Goal: Task Accomplishment & Management: Manage account settings

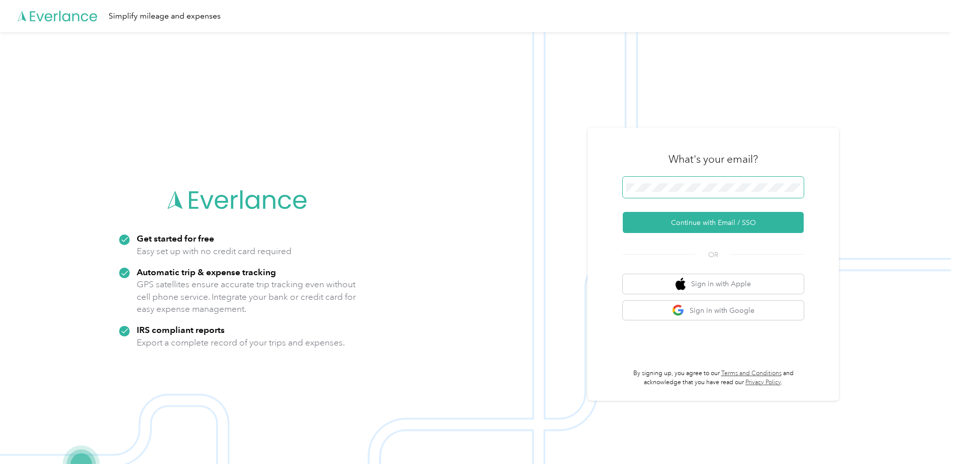
click at [707, 182] on span at bounding box center [713, 187] width 181 height 21
click at [705, 225] on button "Continue with Email / SSO" at bounding box center [713, 222] width 181 height 21
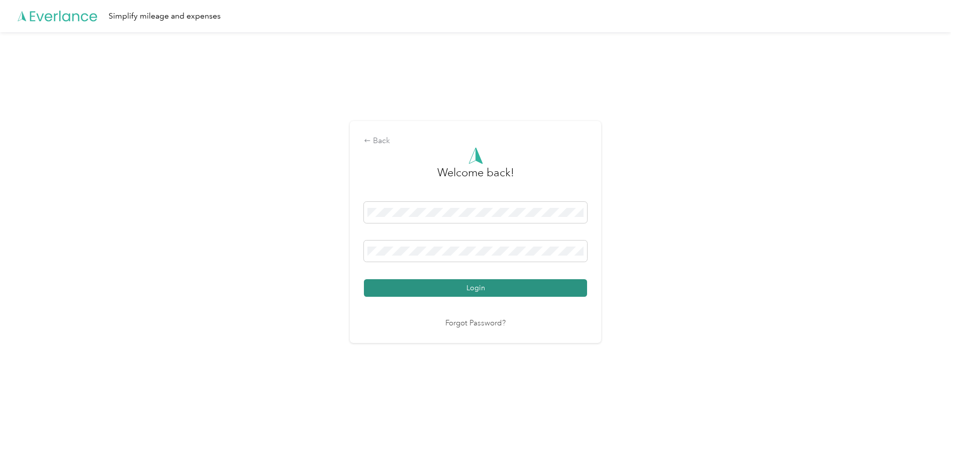
click at [467, 289] on button "Login" at bounding box center [475, 288] width 223 height 18
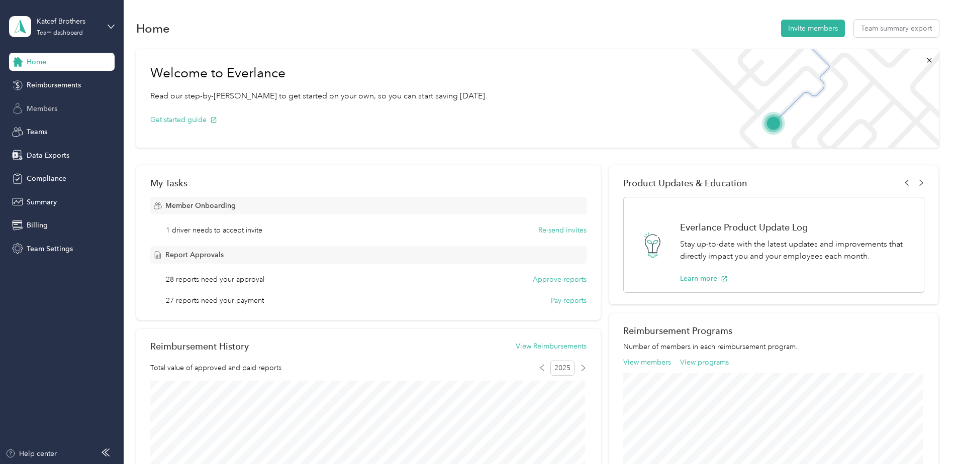
click at [51, 106] on span "Members" at bounding box center [42, 109] width 31 height 11
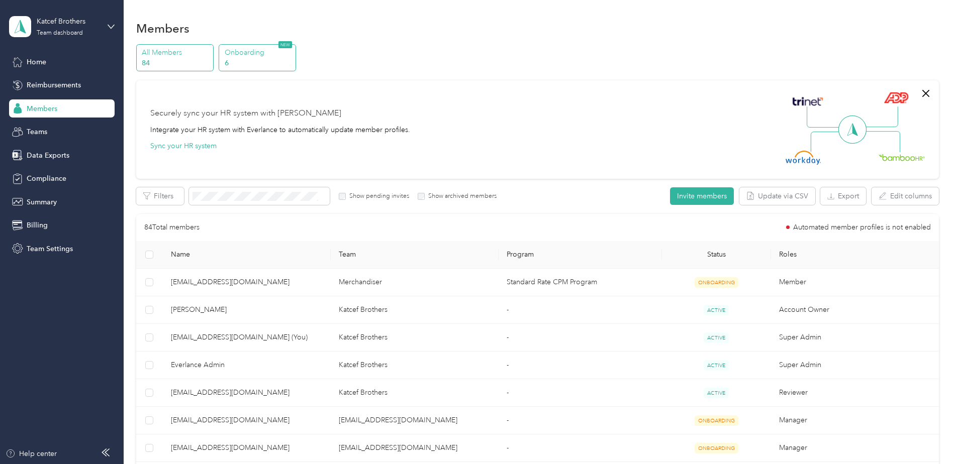
click at [255, 64] on p "6" at bounding box center [259, 63] width 68 height 11
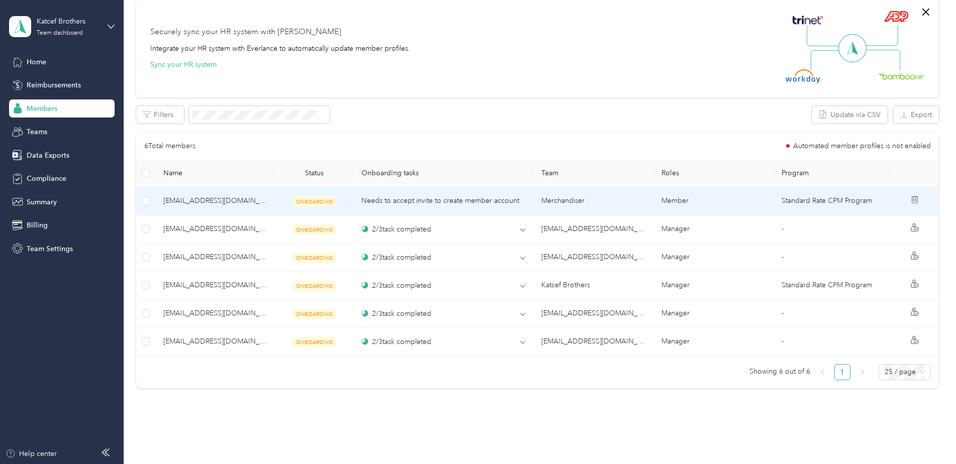
scroll to position [302, 0]
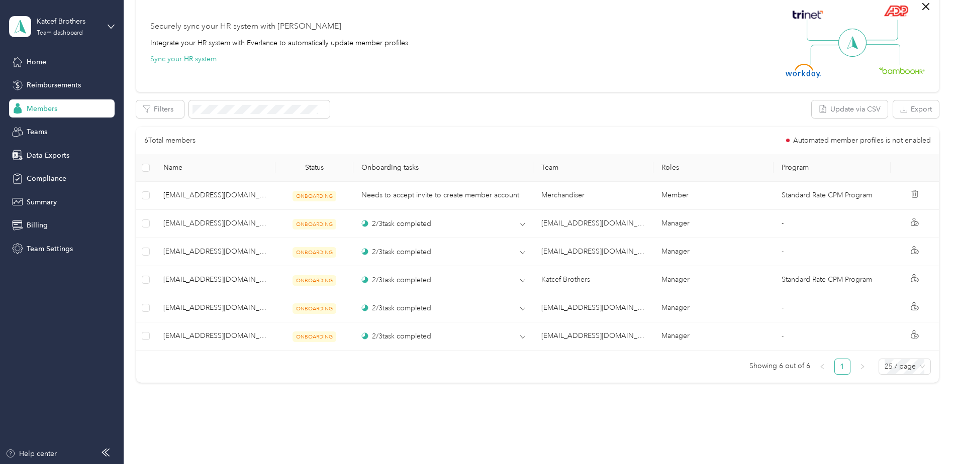
click at [56, 107] on span "Members" at bounding box center [42, 109] width 31 height 11
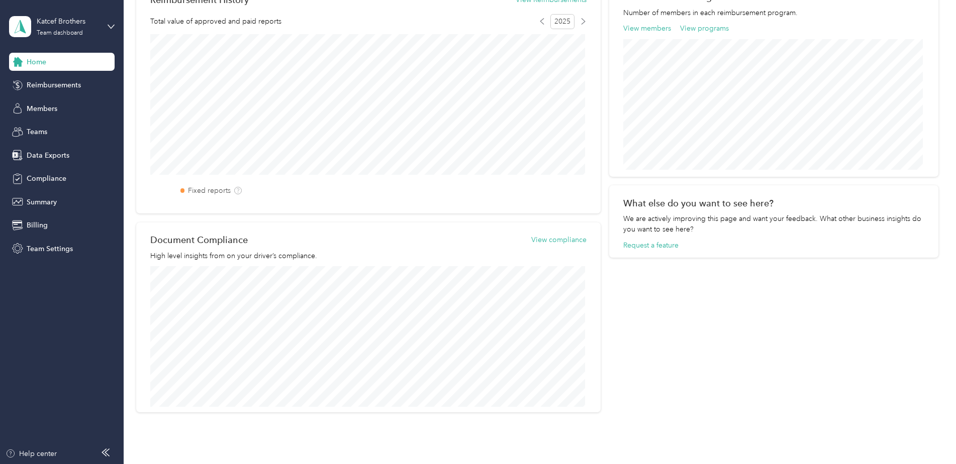
scroll to position [399, 0]
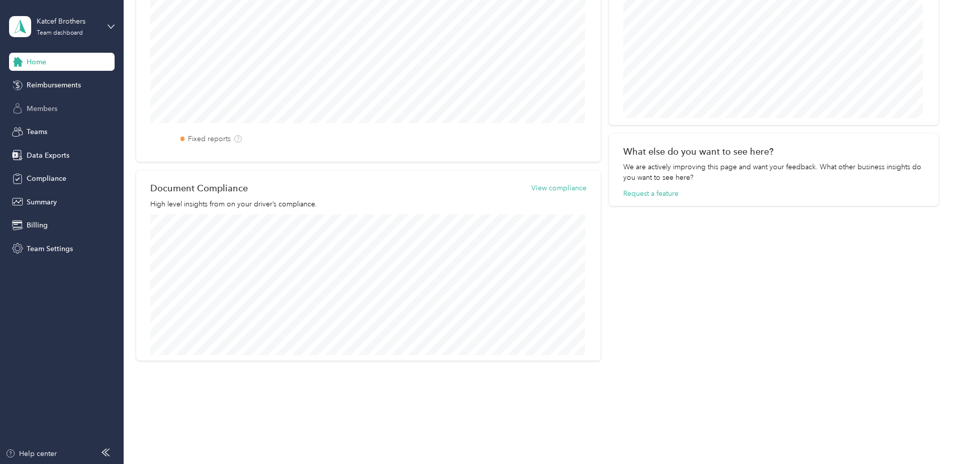
click at [56, 105] on span "Members" at bounding box center [42, 109] width 31 height 11
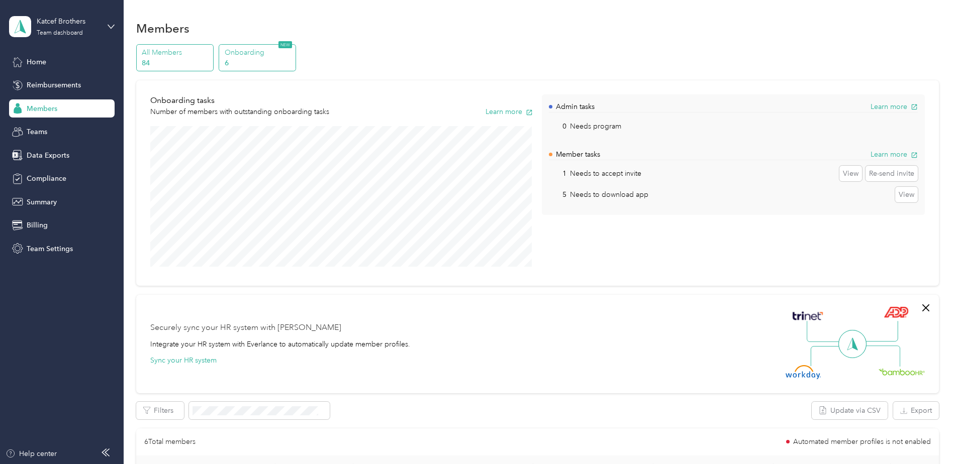
click at [171, 51] on p "All Members" at bounding box center [176, 52] width 68 height 11
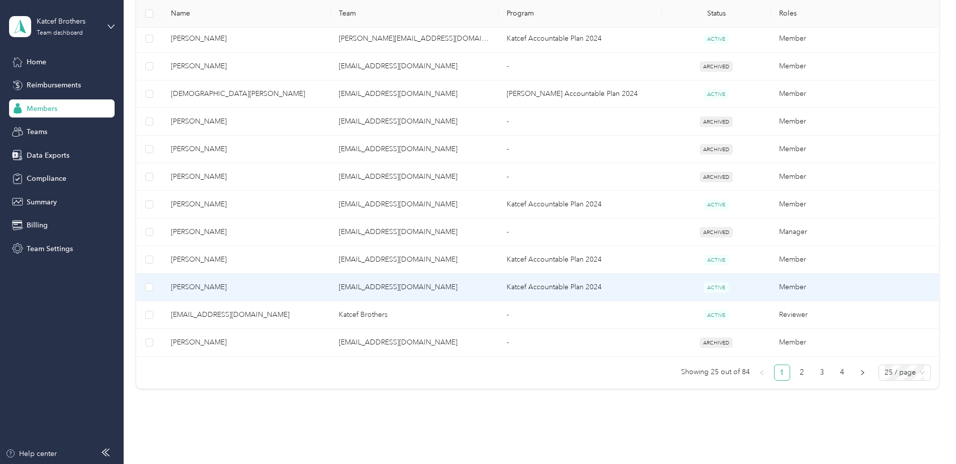
scroll to position [640, 0]
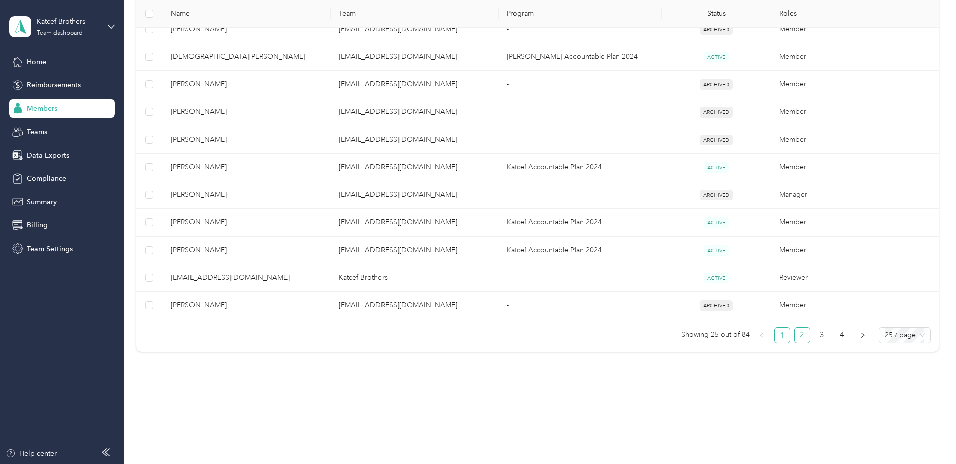
click at [799, 339] on link "2" at bounding box center [802, 335] width 15 height 15
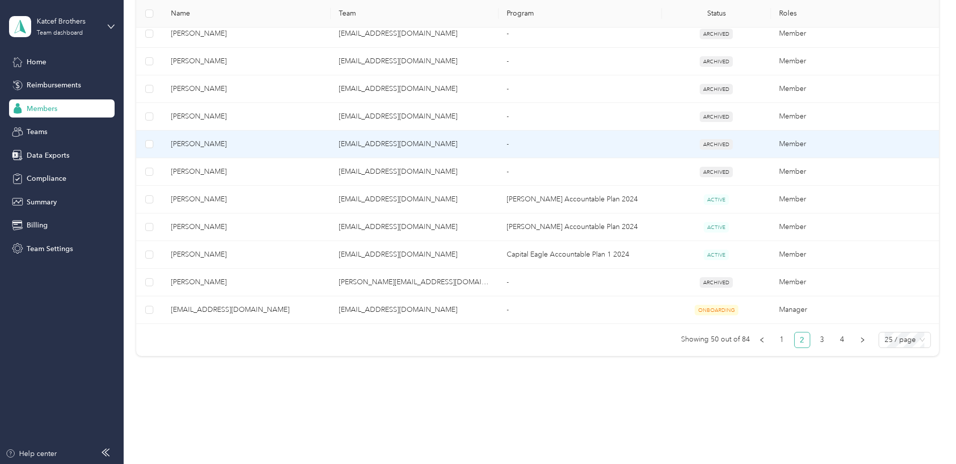
scroll to position [640, 0]
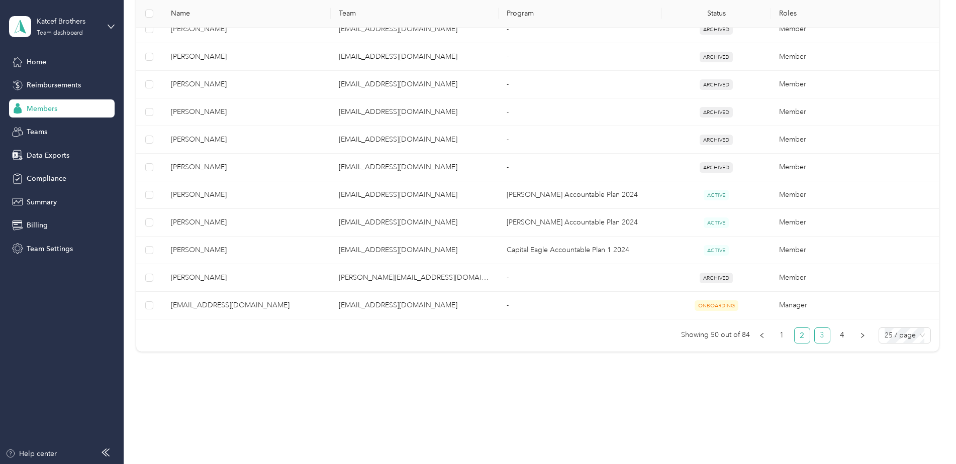
click at [817, 335] on link "3" at bounding box center [822, 335] width 15 height 15
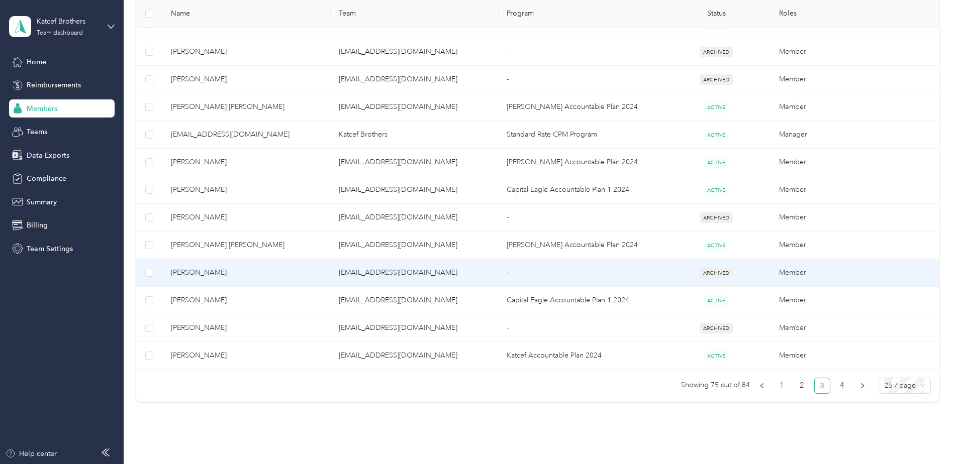
scroll to position [640, 0]
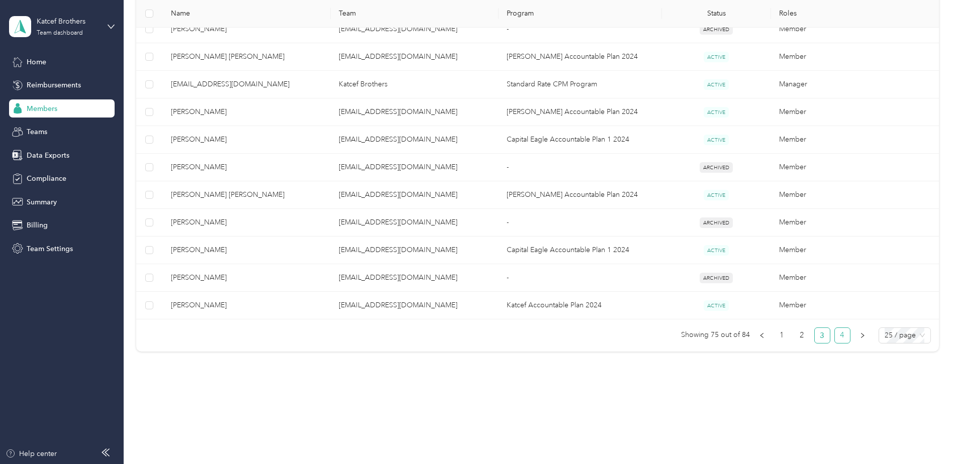
click at [843, 334] on link "4" at bounding box center [842, 335] width 15 height 15
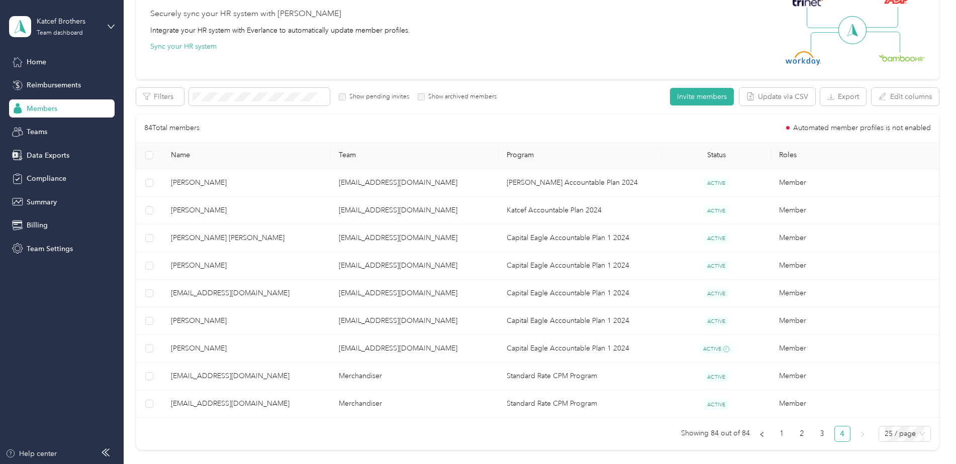
scroll to position [198, 0]
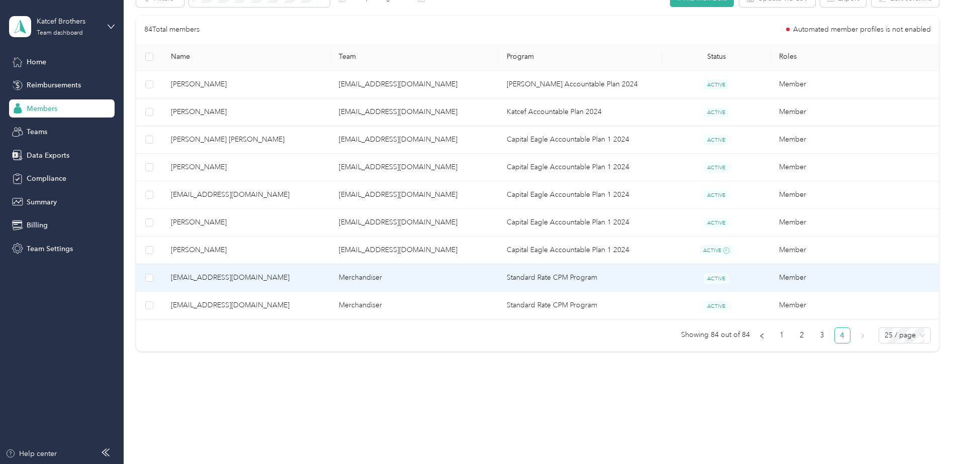
click at [366, 278] on td "Merchandiser" at bounding box center [415, 278] width 168 height 28
